Goal: Browse casually

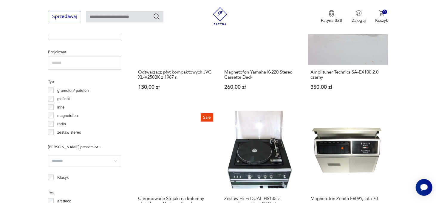
scroll to position [396, 0]
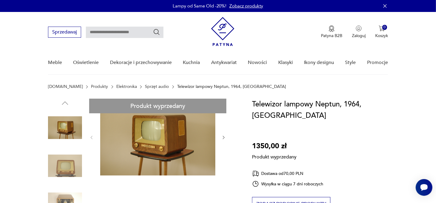
drag, startPoint x: 440, startPoint y: 1, endPoint x: 283, endPoint y: 30, distance: 159.8
click at [283, 30] on div "Patyna B2B Zaloguj 0 Koszyk Twój koszyk ( 0 ) Brak produktów w koszyku IDŹ DO K…" at bounding box center [299, 32] width 177 height 30
click at [385, 4] on icon "button" at bounding box center [385, 6] width 6 height 6
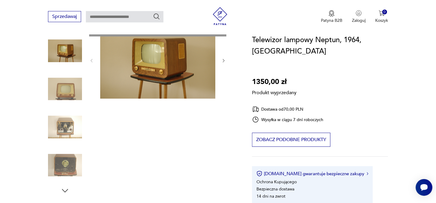
scroll to position [89, 0]
